Goal: Information Seeking & Learning: Learn about a topic

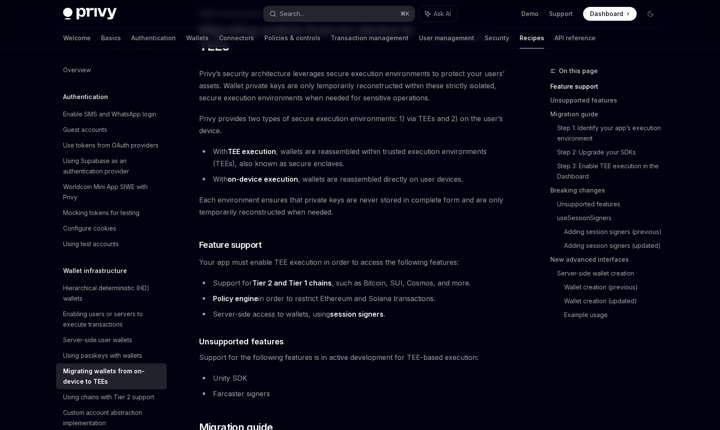
scroll to position [57, 0]
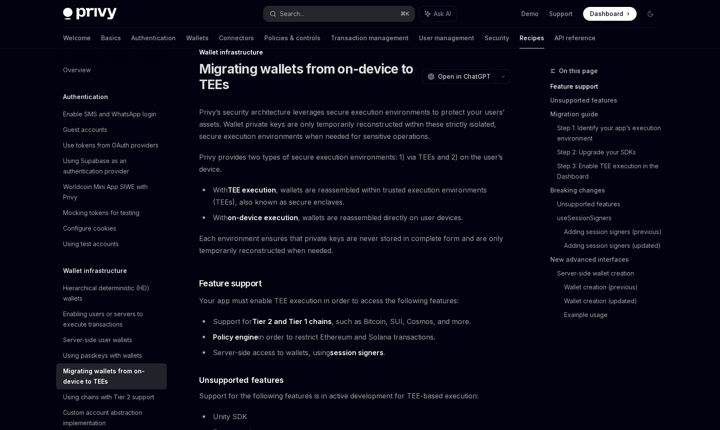
scroll to position [17, 0]
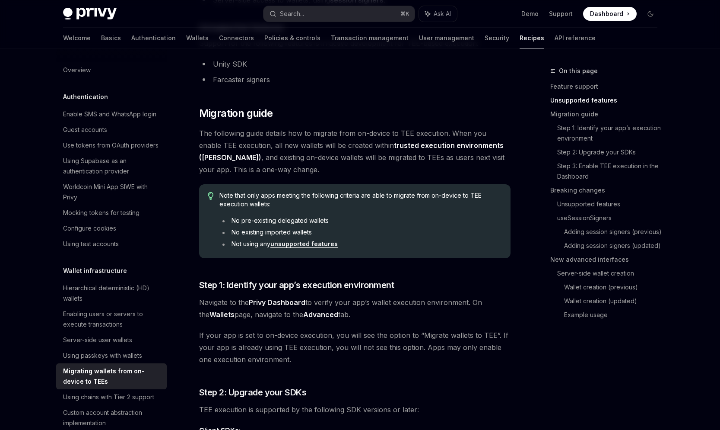
scroll to position [372, 0]
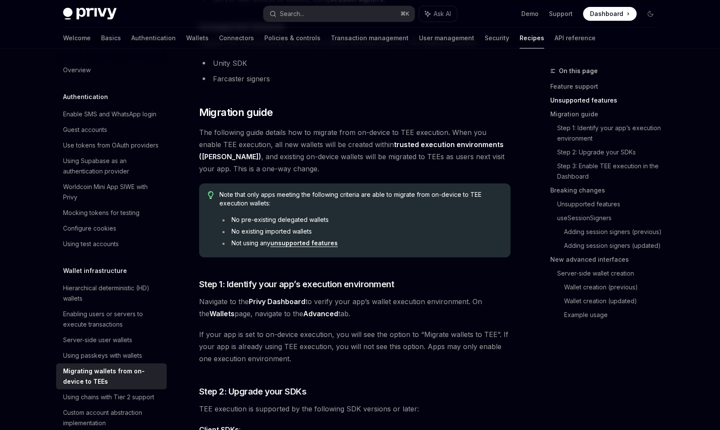
click at [306, 169] on span "The following guide details how to migrate from on-device to TEE execution. Whe…" at bounding box center [355, 150] width 312 height 48
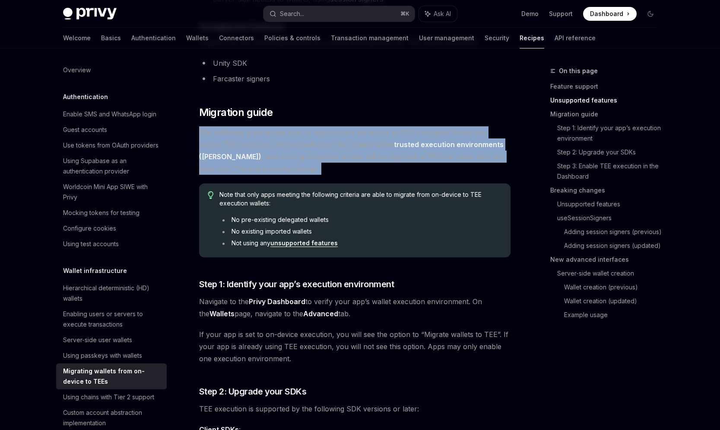
click at [306, 169] on span "The following guide details how to migrate from on-device to TEE execution. Whe…" at bounding box center [355, 150] width 312 height 48
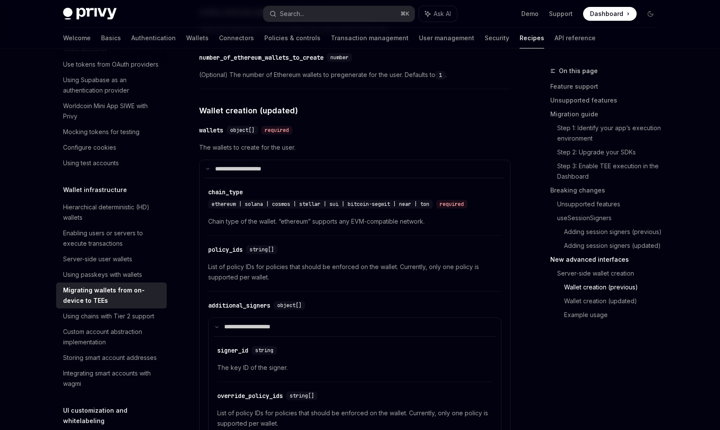
scroll to position [167, 0]
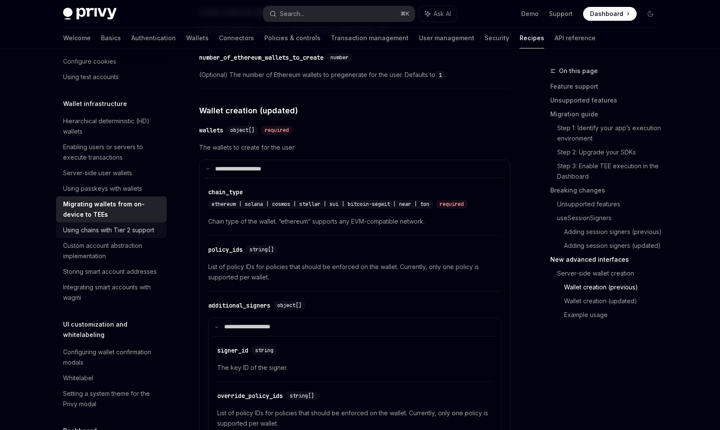
click at [140, 233] on div "Using chains with Tier 2 support" at bounding box center [108, 230] width 91 height 10
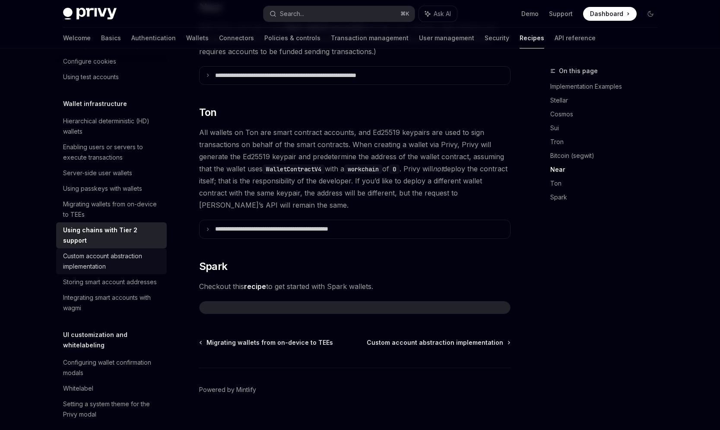
scroll to position [181, 0]
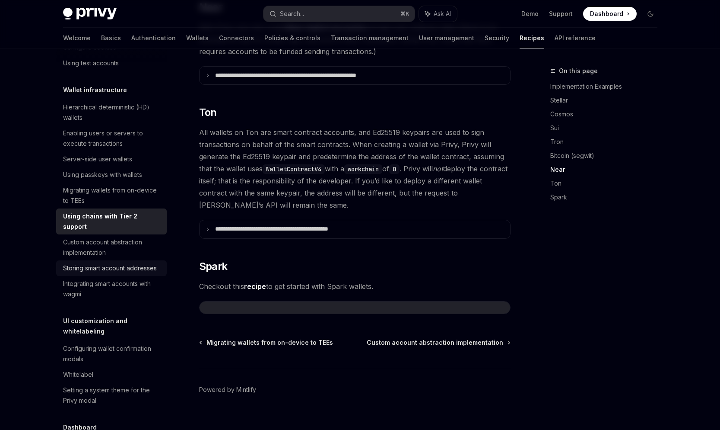
click at [137, 263] on div "Storing smart account addresses" at bounding box center [110, 268] width 94 height 10
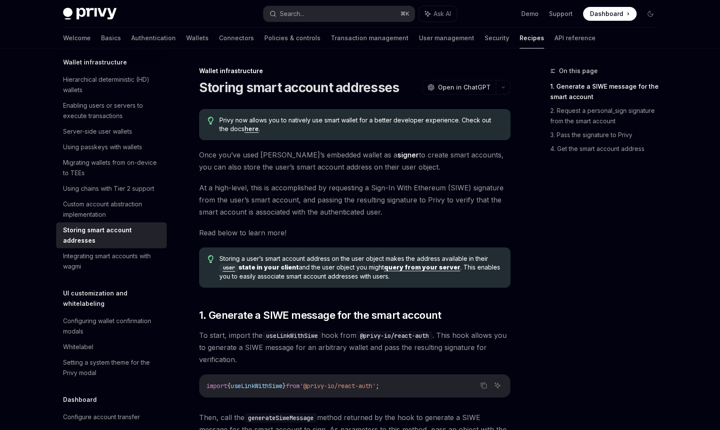
click at [137, 251] on div "Integrating smart accounts with wagmi" at bounding box center [112, 261] width 99 height 21
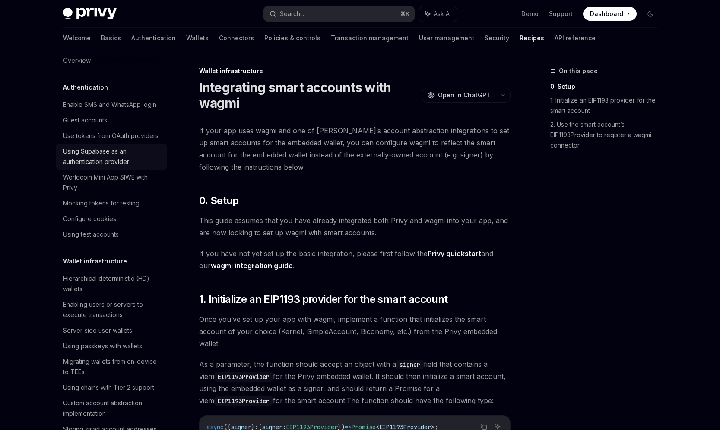
scroll to position [2, 0]
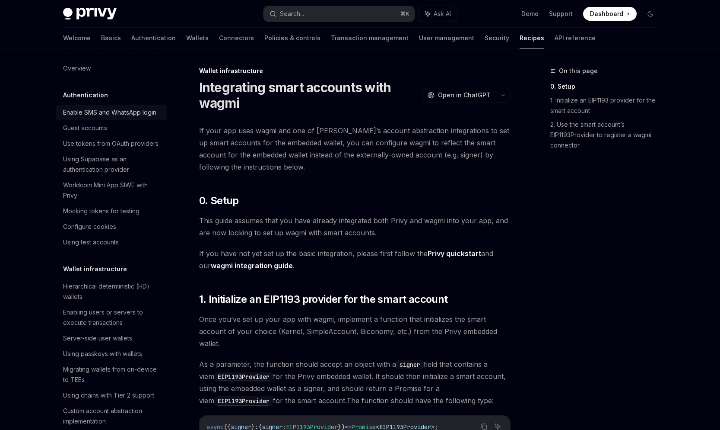
click at [125, 118] on link "Enable SMS and WhatsApp login" at bounding box center [111, 113] width 111 height 16
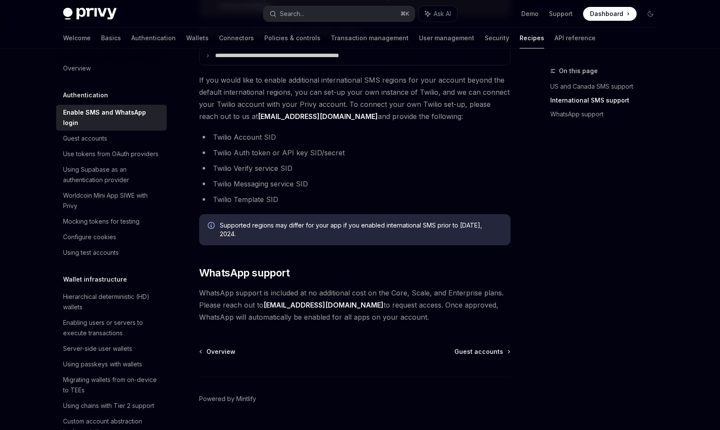
scroll to position [425, 0]
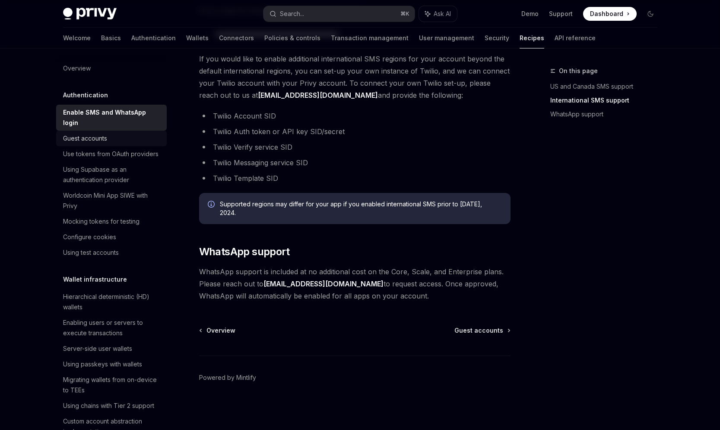
click at [122, 133] on div "Guest accounts" at bounding box center [112, 138] width 99 height 10
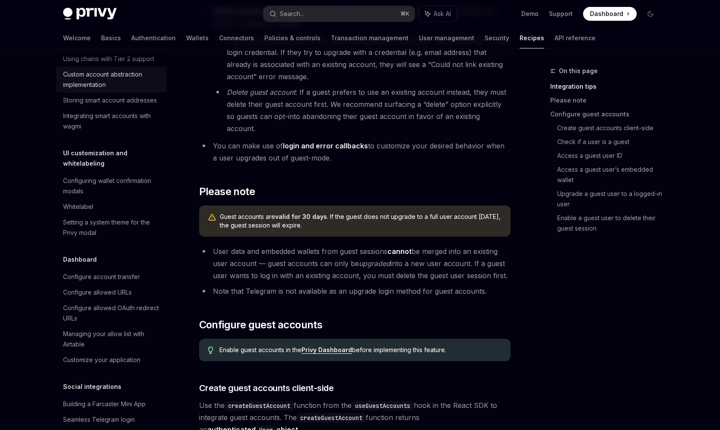
scroll to position [344, 0]
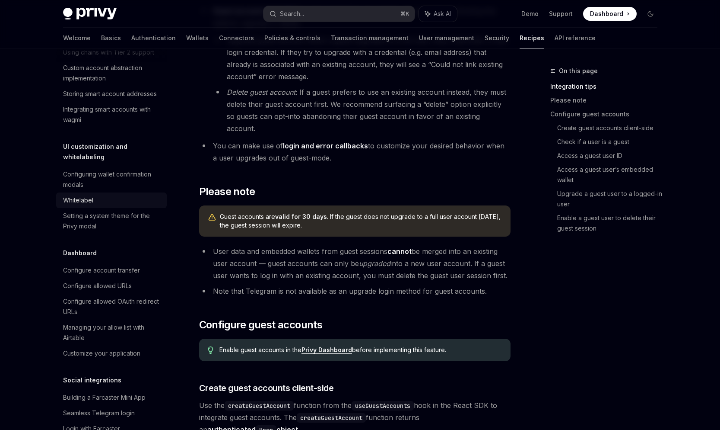
click at [129, 195] on div "Whitelabel" at bounding box center [112, 200] width 99 height 10
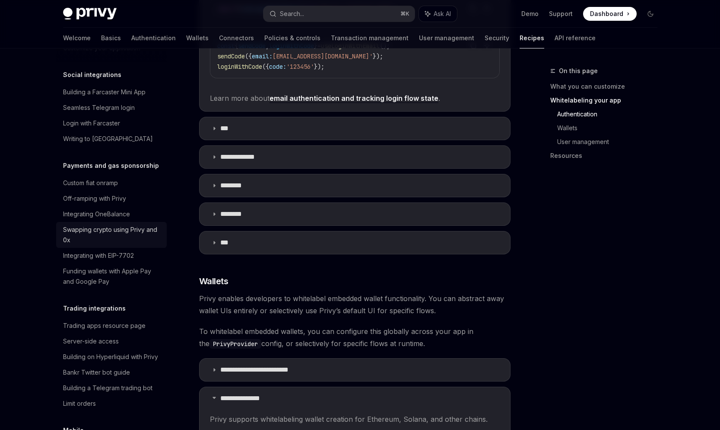
scroll to position [650, 0]
click at [116, 250] on div "Integrating with EIP-7702" at bounding box center [98, 255] width 71 height 10
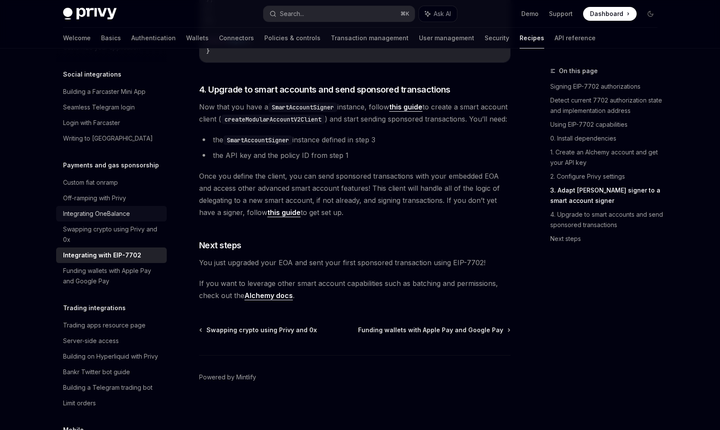
scroll to position [659, 0]
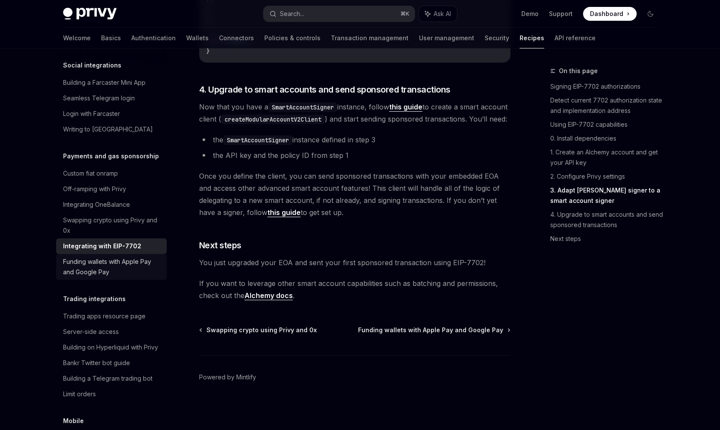
click at [144, 257] on div "Funding wallets with Apple Pay and Google Pay" at bounding box center [112, 266] width 99 height 21
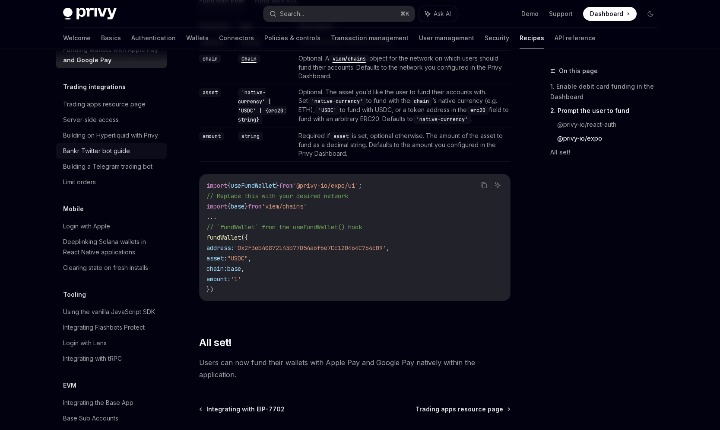
scroll to position [872, 0]
click at [147, 220] on div "Login with Apple" at bounding box center [112, 225] width 99 height 10
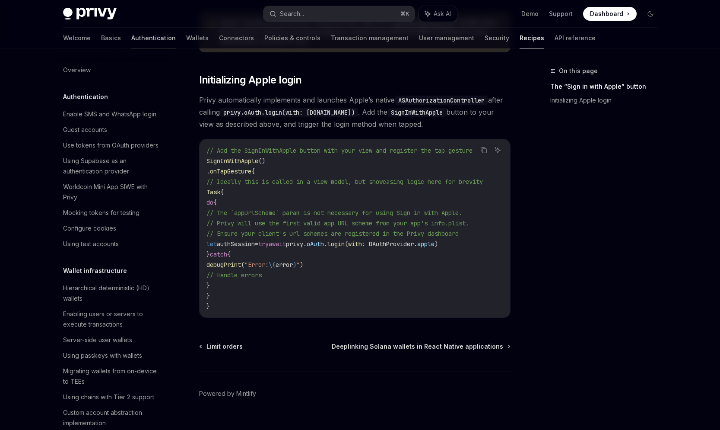
click at [131, 41] on link "Authentication" at bounding box center [153, 38] width 45 height 21
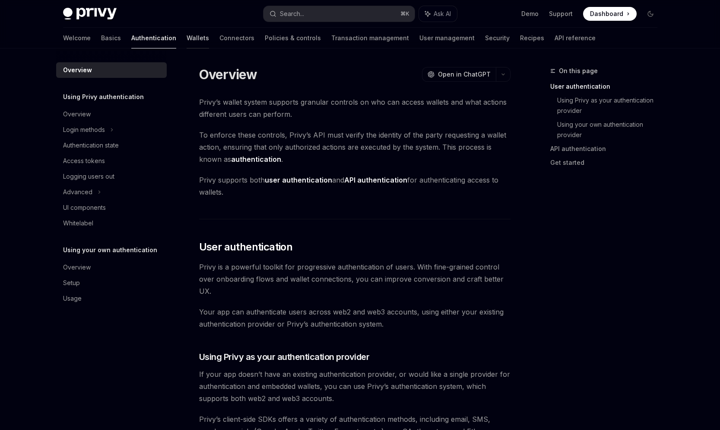
click at [187, 37] on link "Wallets" at bounding box center [198, 38] width 22 height 21
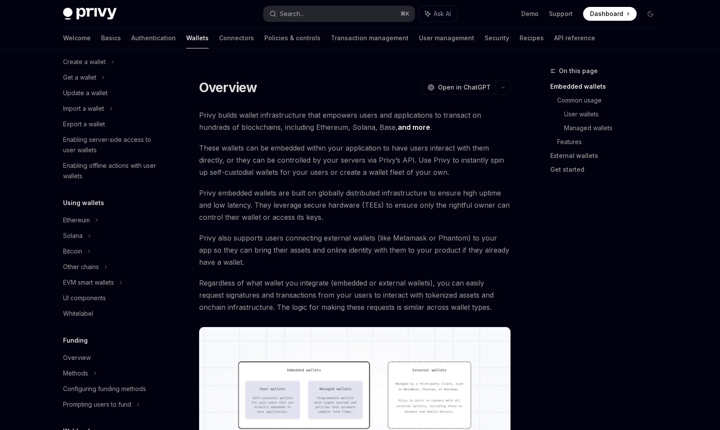
scroll to position [78, 0]
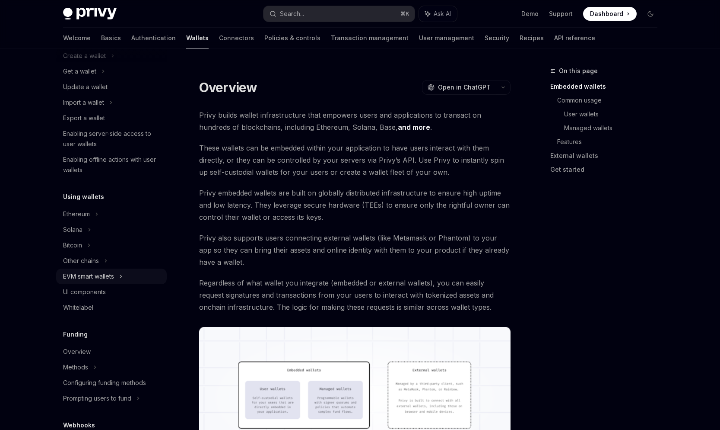
click at [126, 274] on div "EVM smart wallets" at bounding box center [111, 276] width 111 height 16
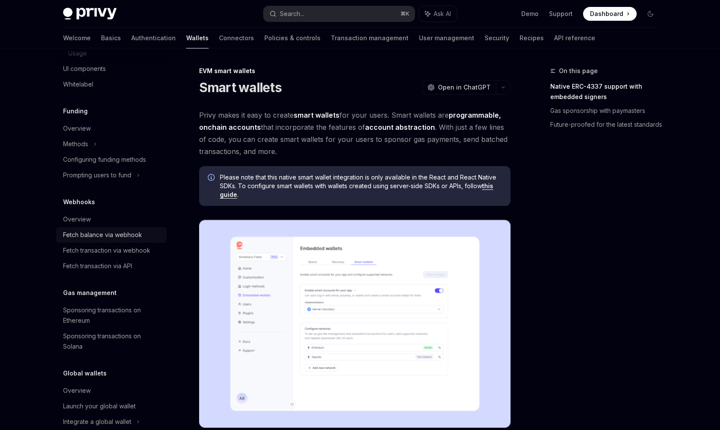
scroll to position [365, 0]
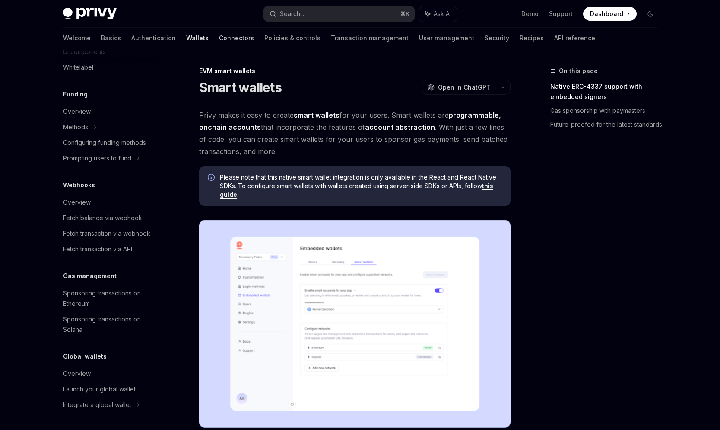
click at [219, 46] on link "Connectors" at bounding box center [236, 38] width 35 height 21
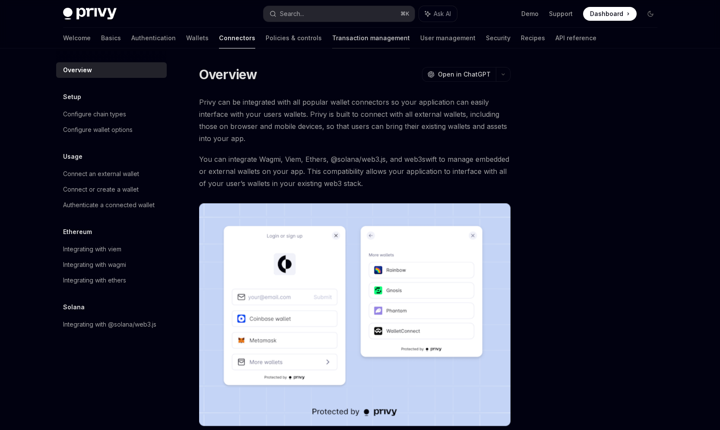
click at [332, 38] on link "Transaction management" at bounding box center [371, 38] width 78 height 21
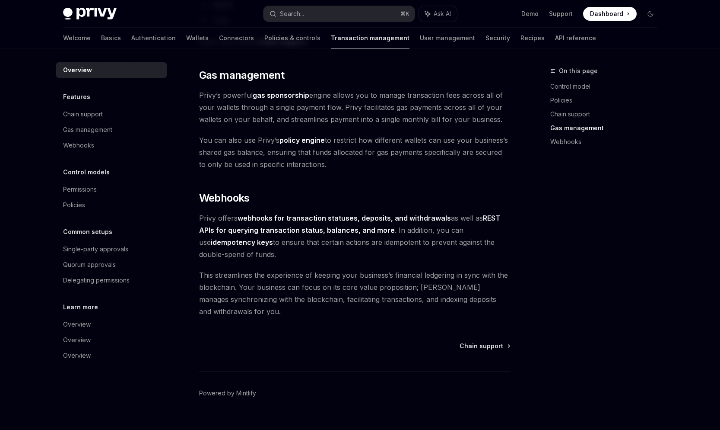
scroll to position [737, 0]
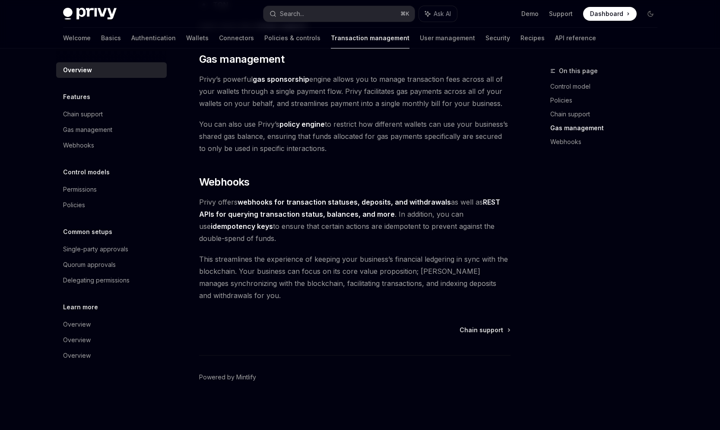
click at [281, 238] on span "Privy offers webhooks for transaction statuses, deposits, and withdrawals as we…" at bounding box center [355, 220] width 312 height 48
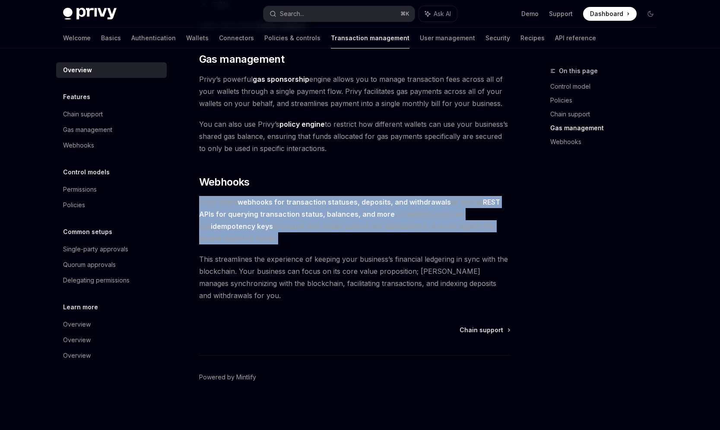
click at [274, 278] on span "This streamlines the experience of keeping your business’s financial ledgering …" at bounding box center [355, 277] width 312 height 48
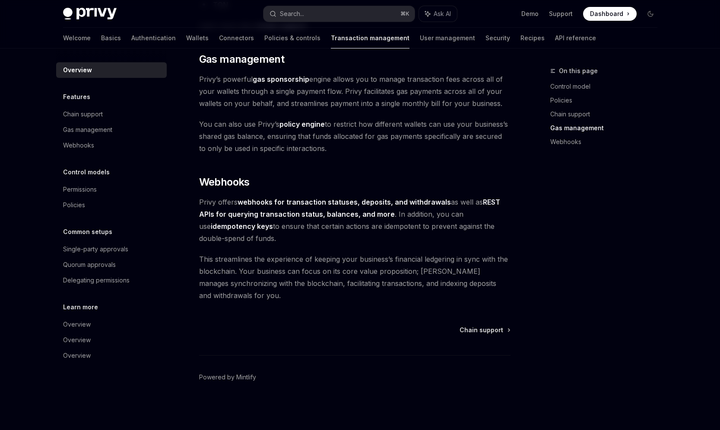
click at [274, 278] on span "This streamlines the experience of keeping your business’s financial ledgering …" at bounding box center [355, 277] width 312 height 48
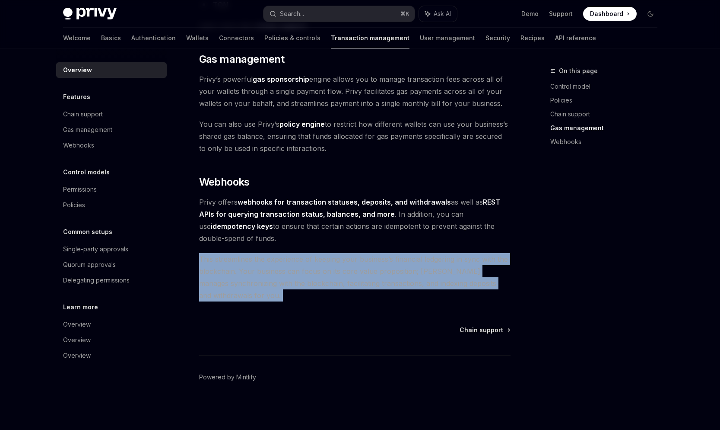
click at [274, 278] on span "This streamlines the experience of keeping your business’s financial ledgering …" at bounding box center [355, 277] width 312 height 48
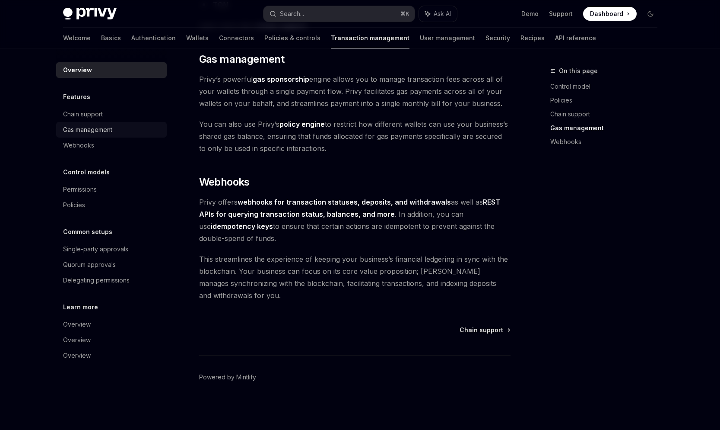
scroll to position [712, 0]
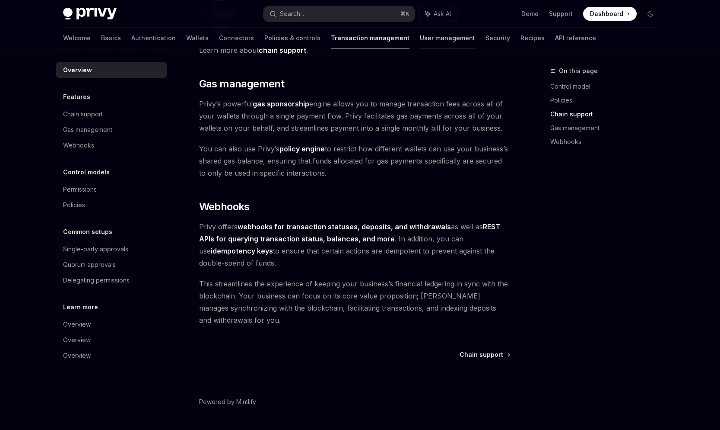
click at [420, 36] on link "User management" at bounding box center [447, 38] width 55 height 21
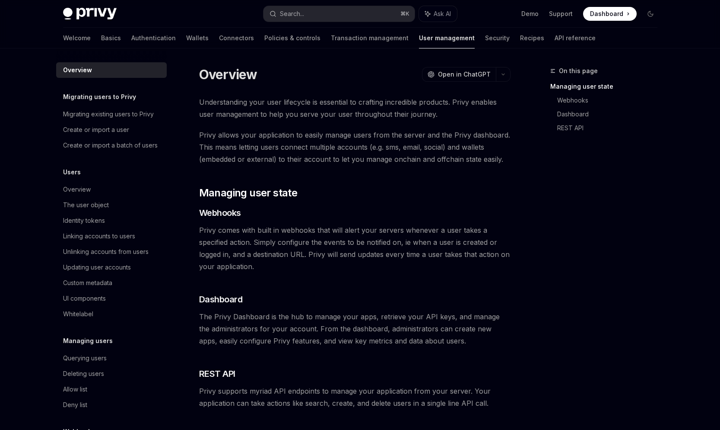
click at [366, 113] on span "Understanding your user lifecycle is essential to crafting incredible products.…" at bounding box center [355, 108] width 312 height 24
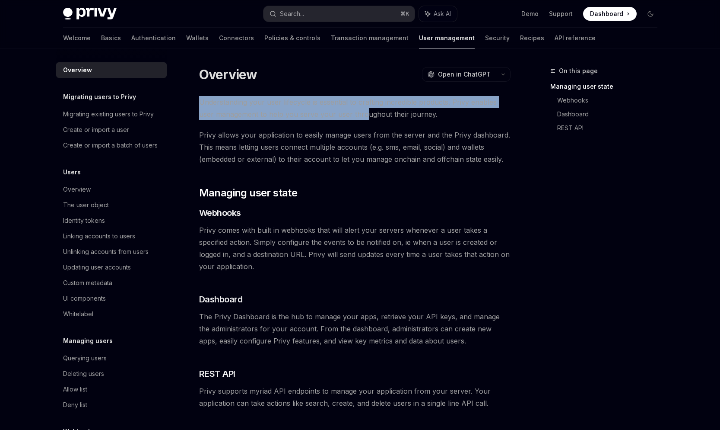
drag, startPoint x: 366, startPoint y: 120, endPoint x: 366, endPoint y: 88, distance: 31.6
click at [366, 88] on div "Overview OpenAI Open in ChatGPT OpenAI Open in ChatGPT Understanding your user …" at bounding box center [273, 302] width 477 height 472
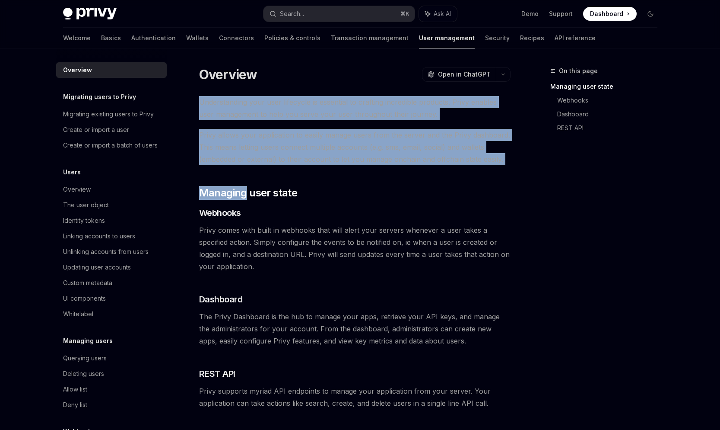
drag, startPoint x: 366, startPoint y: 88, endPoint x: 509, endPoint y: 166, distance: 163.1
click at [509, 167] on div "Overview OpenAI Open in ChatGPT OpenAI Open in ChatGPT Understanding your user …" at bounding box center [273, 302] width 477 height 472
click at [509, 166] on div "Understanding your user lifecycle is essential to crafting incredible products.…" at bounding box center [355, 252] width 312 height 313
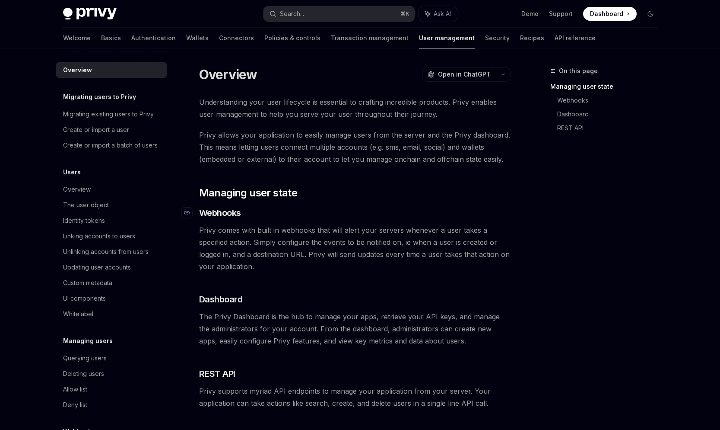
scroll to position [22, 0]
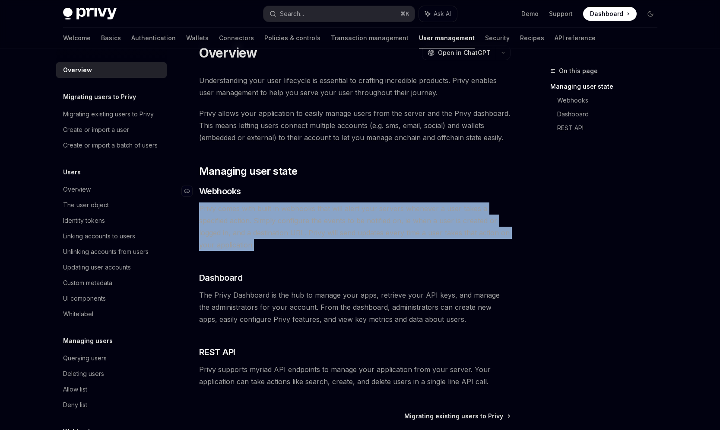
drag, startPoint x: 422, startPoint y: 247, endPoint x: 426, endPoint y: 194, distance: 53.7
click at [426, 194] on div "Understanding your user lifecycle is essential to crafting incredible products.…" at bounding box center [355, 230] width 312 height 313
click at [426, 194] on h3 "​ Webhooks" at bounding box center [355, 191] width 312 height 12
drag, startPoint x: 202, startPoint y: 169, endPoint x: 300, endPoint y: 239, distance: 119.9
click at [300, 239] on div "Understanding your user lifecycle is essential to crafting incredible products.…" at bounding box center [355, 230] width 312 height 313
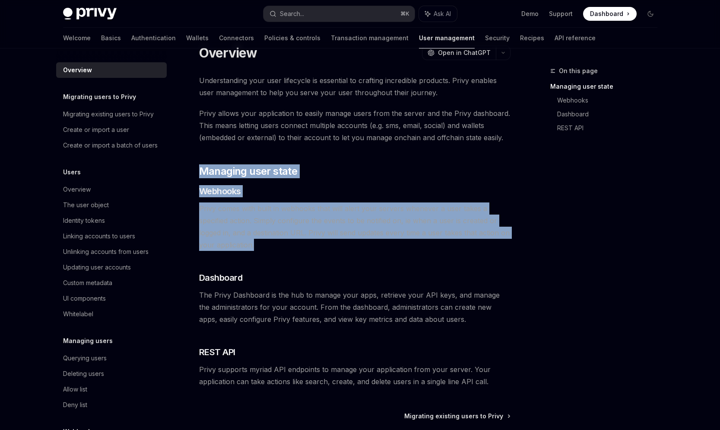
click at [300, 239] on span "Privy comes with built in webhooks that will alert your servers whenever a user…" at bounding box center [355, 226] width 312 height 48
drag, startPoint x: 300, startPoint y: 241, endPoint x: 282, endPoint y: 157, distance: 85.4
click at [282, 158] on div "Understanding your user lifecycle is essential to crafting incredible products.…" at bounding box center [355, 230] width 312 height 313
click at [282, 156] on div "Understanding your user lifecycle is essential to crafting incredible products.…" at bounding box center [355, 230] width 312 height 313
drag, startPoint x: 282, startPoint y: 156, endPoint x: 346, endPoint y: 247, distance: 111.3
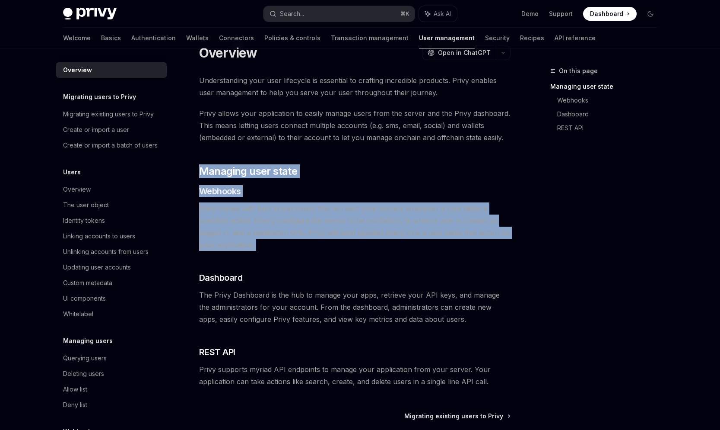
click at [346, 247] on div "Understanding your user lifecycle is essential to crafting incredible products.…" at bounding box center [355, 230] width 312 height 313
click at [346, 247] on span "Privy comes with built in webhooks that will alert your servers whenever a user…" at bounding box center [355, 226] width 312 height 48
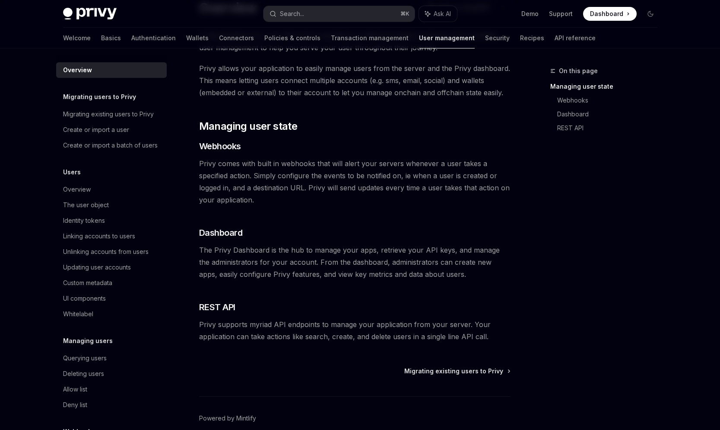
scroll to position [70, 0]
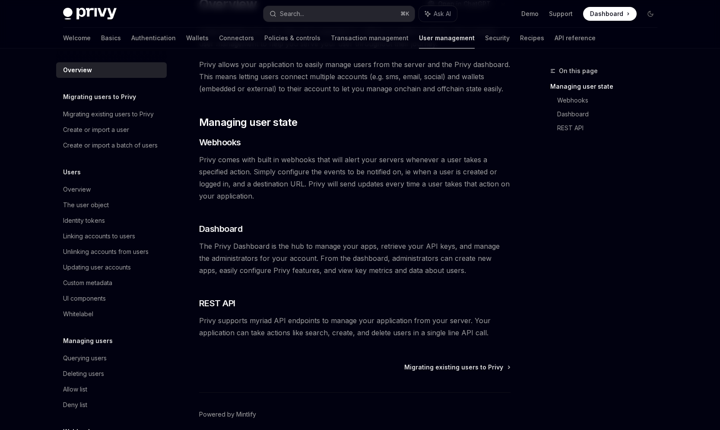
click at [341, 271] on span "The Privy Dashboard is the hub to manage your apps, retrieve your API keys, and…" at bounding box center [355, 258] width 312 height 36
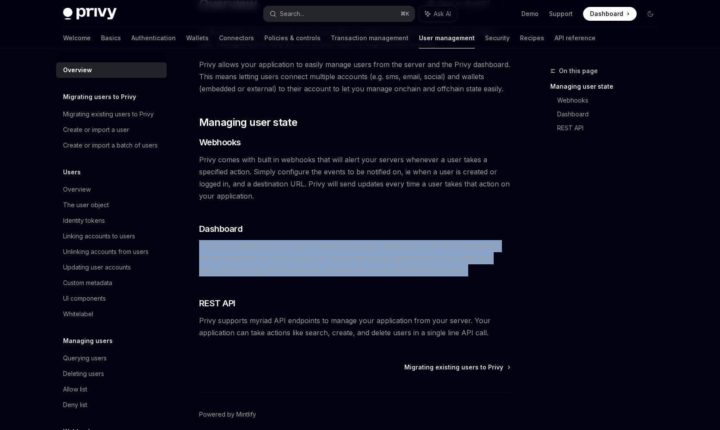
click at [341, 271] on span "The Privy Dashboard is the hub to manage your apps, retrieve your API keys, and…" at bounding box center [355, 258] width 312 height 36
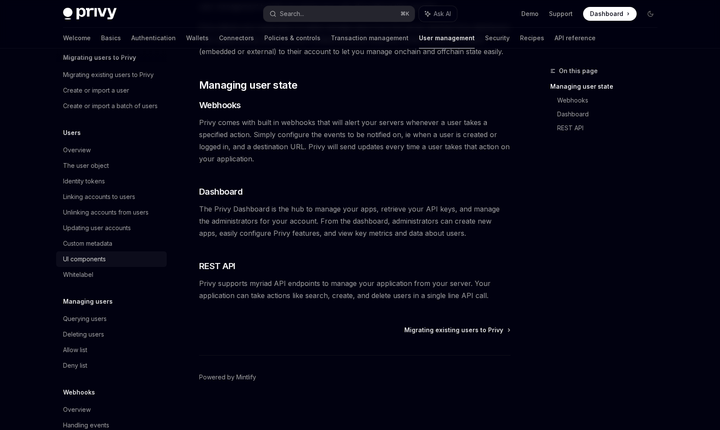
scroll to position [0, 0]
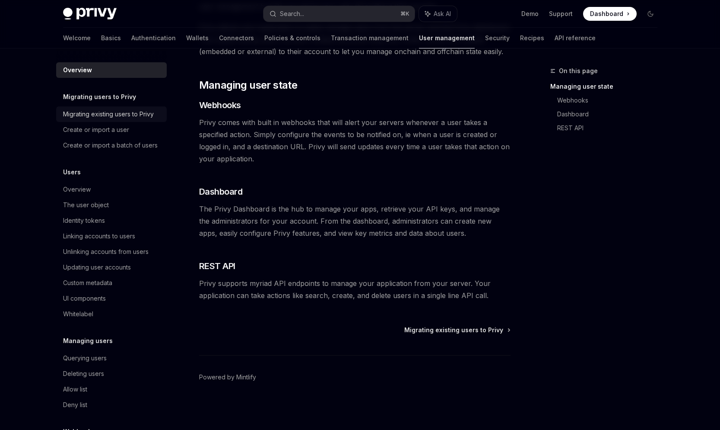
click at [113, 111] on div "Migrating existing users to Privy" at bounding box center [108, 114] width 91 height 10
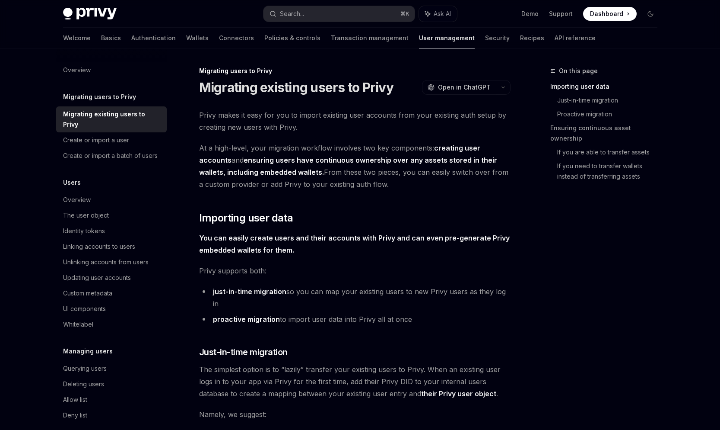
click at [226, 172] on strong "ensuring users have continuous ownership over any assets stored in their wallet…" at bounding box center [348, 166] width 298 height 21
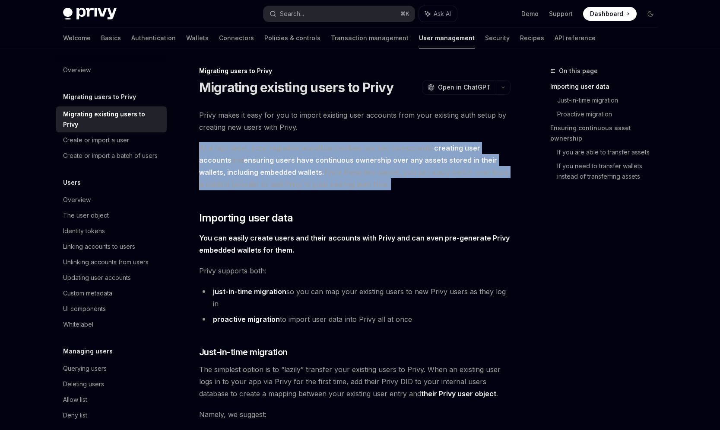
click at [226, 172] on strong "ensuring users have continuous ownership over any assets stored in their wallet…" at bounding box center [348, 166] width 298 height 21
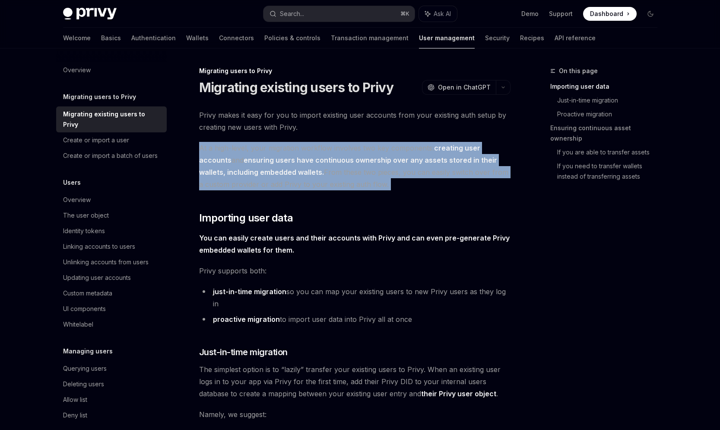
click at [226, 172] on strong "ensuring users have continuous ownership over any assets stored in their wallet…" at bounding box center [348, 166] width 298 height 21
click at [232, 172] on strong "ensuring users have continuous ownership over any assets stored in their wallet…" at bounding box center [348, 166] width 298 height 21
drag, startPoint x: 229, startPoint y: 192, endPoint x: 204, endPoint y: 138, distance: 59.4
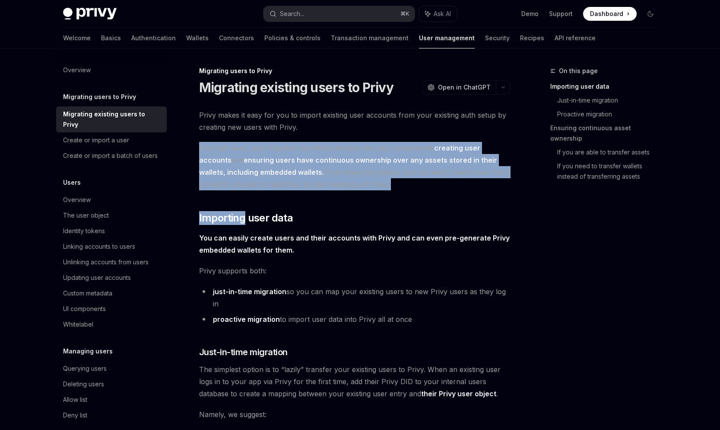
drag, startPoint x: 204, startPoint y: 138, endPoint x: 310, endPoint y: 196, distance: 120.1
drag, startPoint x: 310, startPoint y: 196, endPoint x: 277, endPoint y: 140, distance: 65.3
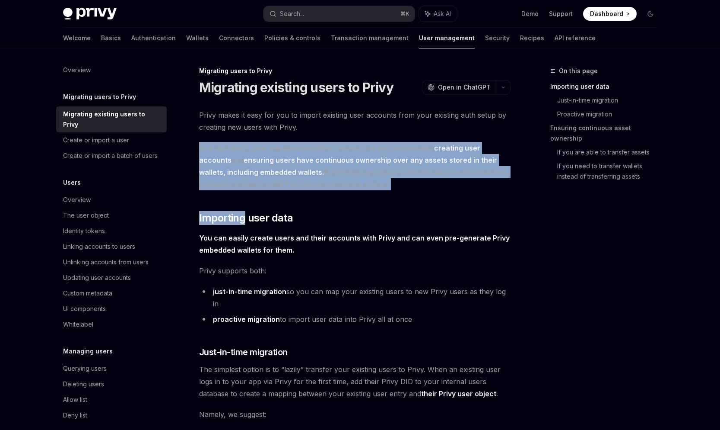
drag, startPoint x: 277, startPoint y: 140, endPoint x: 402, endPoint y: 179, distance: 131.5
click at [402, 179] on span "At a high-level, your migration workflow involves two key components: creating …" at bounding box center [355, 166] width 312 height 48
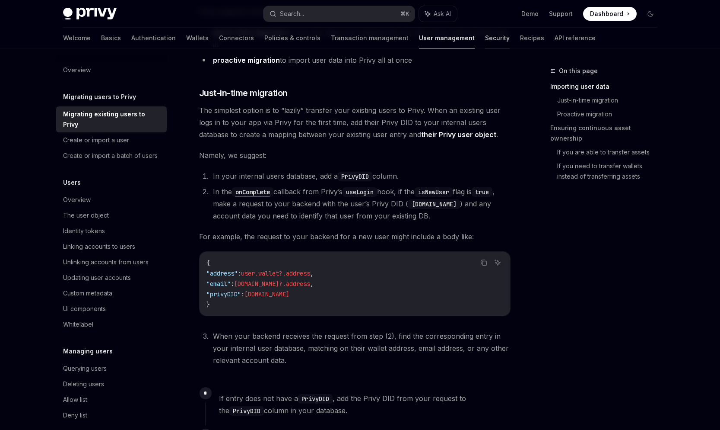
click at [485, 41] on link "Security" at bounding box center [497, 38] width 25 height 21
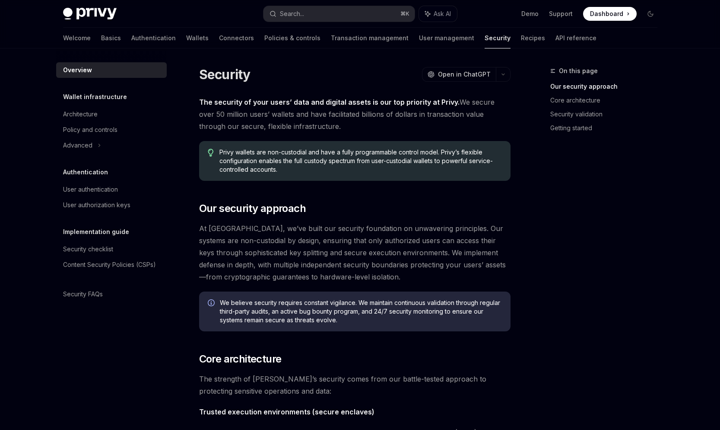
drag, startPoint x: 340, startPoint y: 128, endPoint x: 343, endPoint y: 87, distance: 41.6
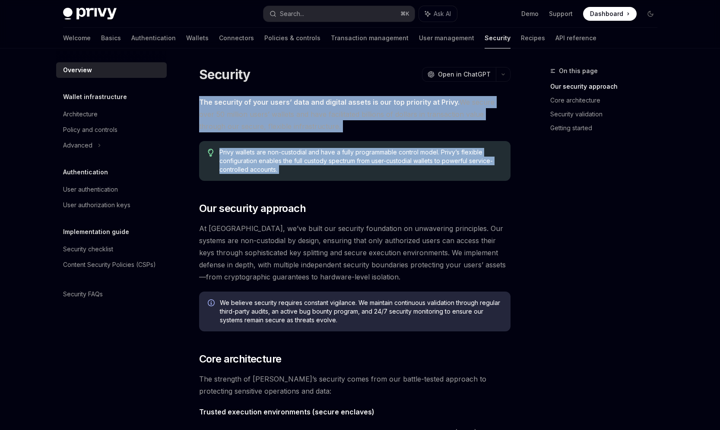
drag, startPoint x: 343, startPoint y: 87, endPoint x: 409, endPoint y: 169, distance: 105.4
click at [409, 169] on span "Privy wallets are non-custodial and have a fully programmable control model. Pr…" at bounding box center [361, 161] width 282 height 26
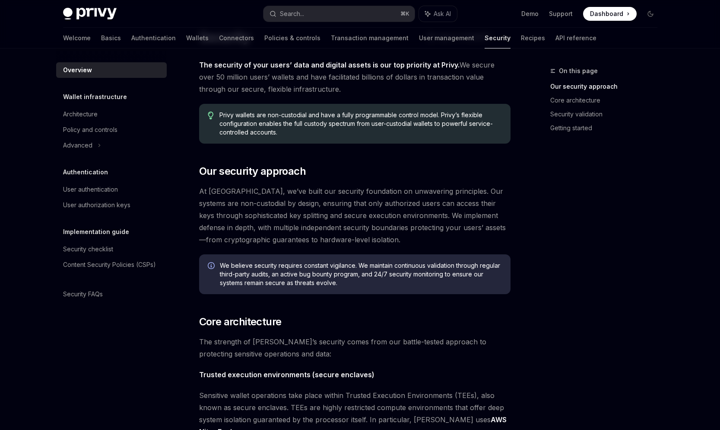
scroll to position [46, 0]
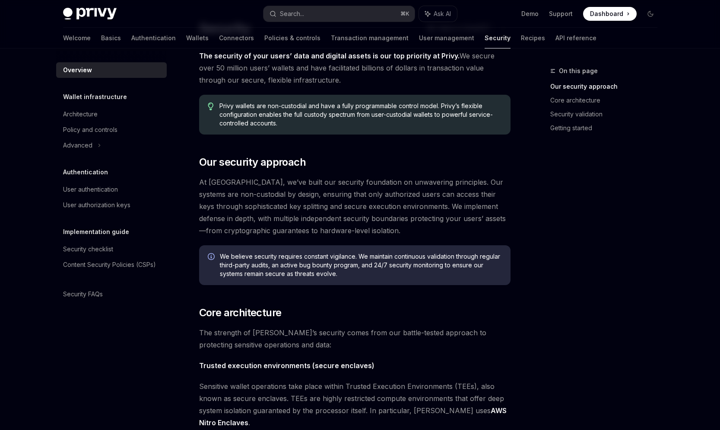
click at [360, 217] on span "At [GEOGRAPHIC_DATA], we’ve built our security foundation on unwavering princip…" at bounding box center [355, 206] width 312 height 61
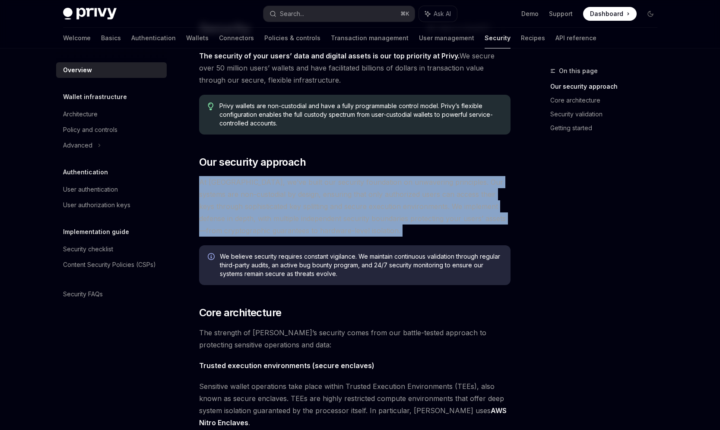
click at [360, 217] on span "At [GEOGRAPHIC_DATA], we’ve built our security foundation on unwavering princip…" at bounding box center [355, 206] width 312 height 61
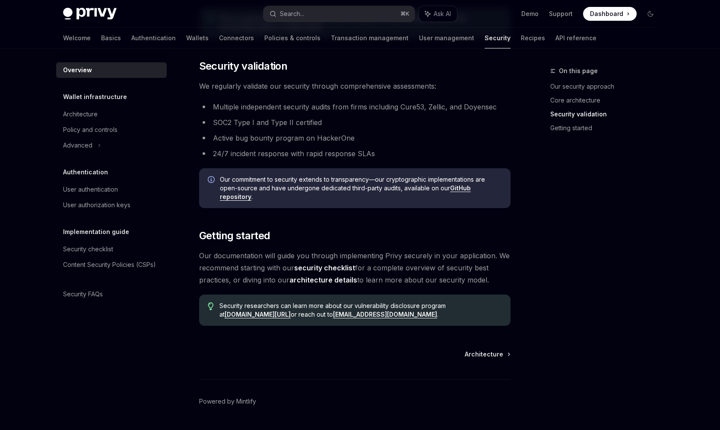
scroll to position [543, 0]
click at [521, 48] on div at bounding box center [533, 48] width 24 height 1
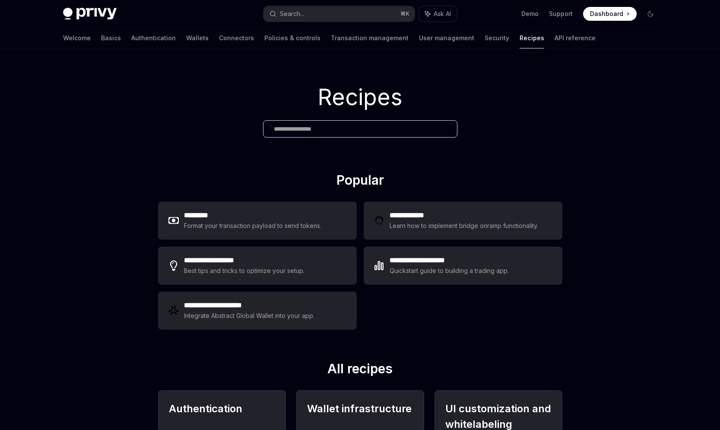
click at [453, 17] on button "Ask AI" at bounding box center [438, 14] width 38 height 16
click at [706, 57] on icon at bounding box center [707, 58] width 3 height 3
type textarea "*"
